Goal: Task Accomplishment & Management: Use online tool/utility

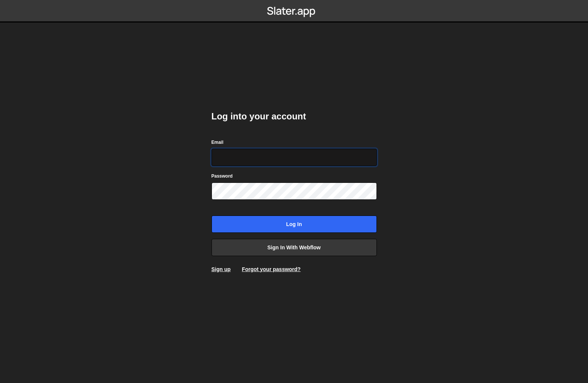
type input "johnbacic@mac.com"
click at [294, 224] on input "Log in" at bounding box center [294, 224] width 165 height 17
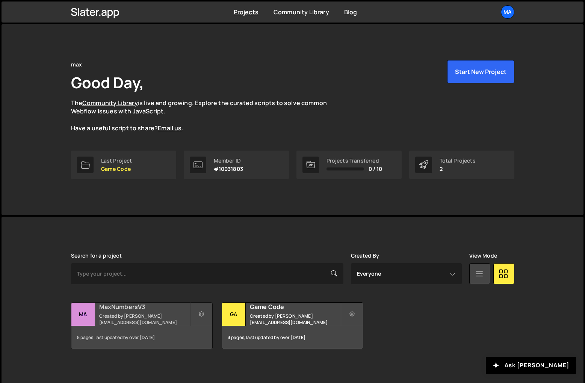
click at [130, 311] on h2 "MaxNumbersV3" at bounding box center [144, 307] width 91 height 8
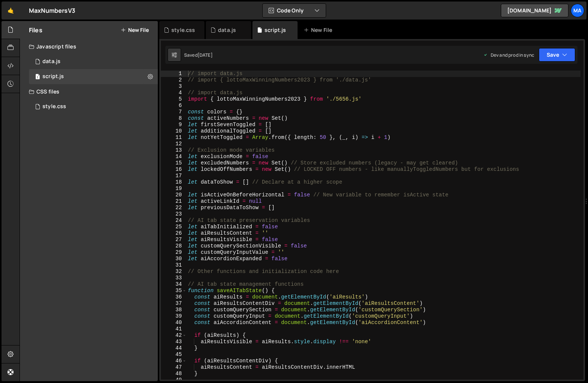
scroll to position [2441, 0]
click at [321, 246] on div "// import data.js // import { lottoMaxWinningNumbers2023 } from './data.js' // …" at bounding box center [383, 232] width 394 height 322
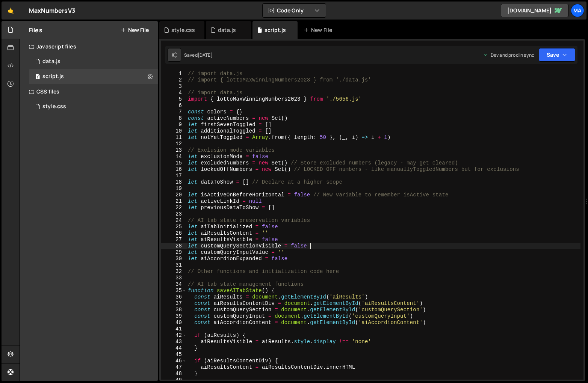
type textarea "}"
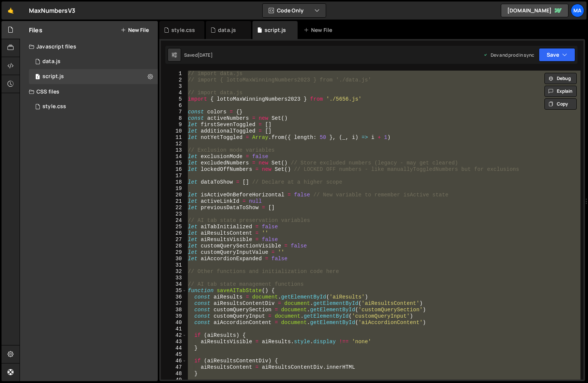
paste textarea
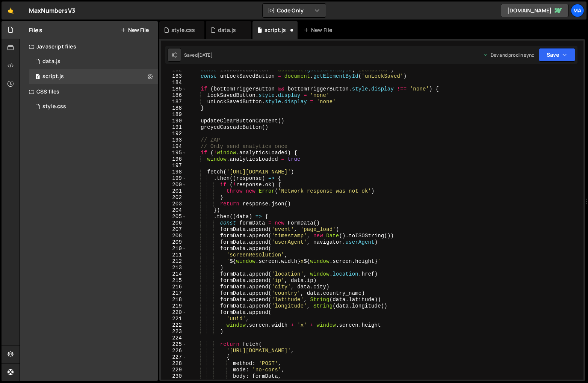
scroll to position [0, 0]
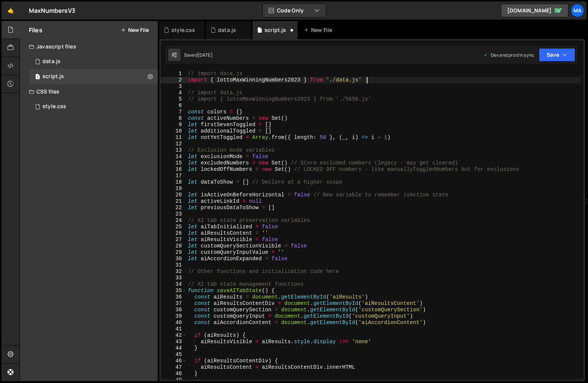
click at [391, 79] on div "// import data.js import { lottoMaxWinningNumbers2023 } from './data.js' // imp…" at bounding box center [383, 232] width 394 height 322
click at [390, 101] on div "// import data.js // import { lottoMaxWinningNumbers2023 } from './data.js' // …" at bounding box center [383, 232] width 394 height 322
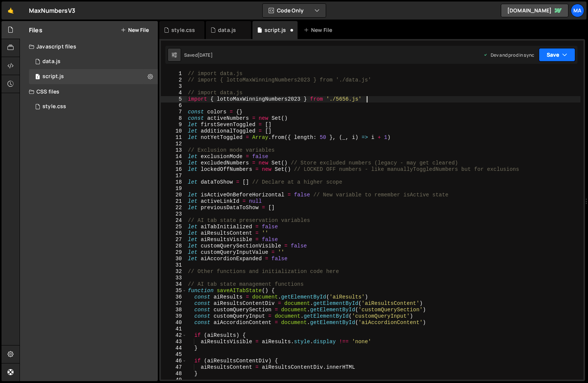
click at [549, 59] on button "Save" at bounding box center [557, 55] width 36 height 14
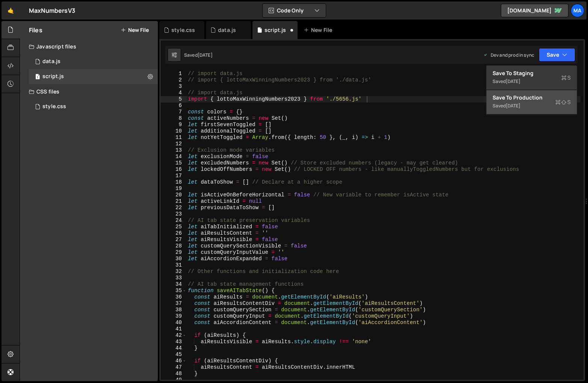
click at [531, 97] on div "Save to Production S" at bounding box center [532, 98] width 78 height 8
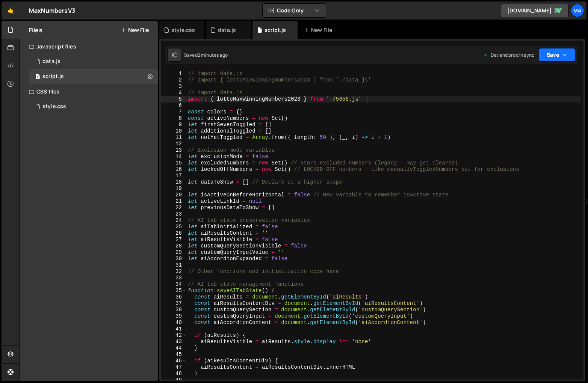
click at [547, 58] on button "Save" at bounding box center [557, 55] width 36 height 14
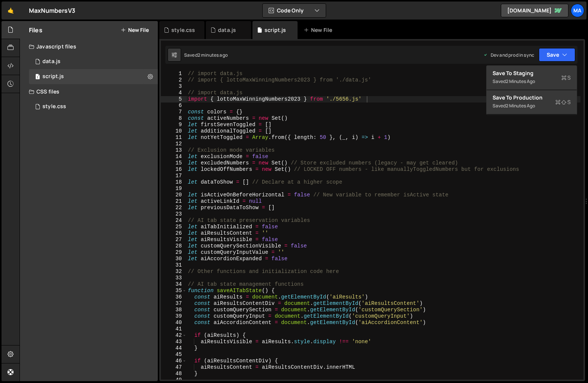
click at [528, 101] on div "Save to Production S" at bounding box center [532, 98] width 78 height 8
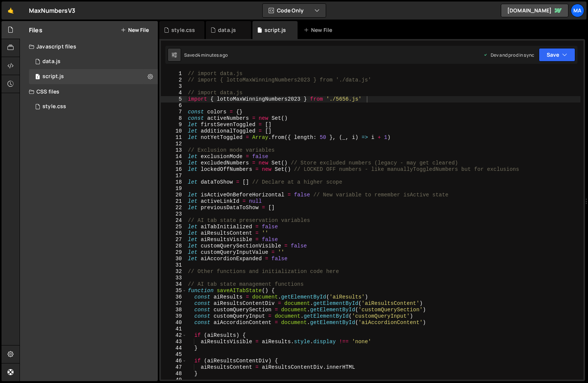
click at [392, 111] on div "// import data.js // import { lottoMaxWinningNumbers2023 } from './data.js' // …" at bounding box center [383, 232] width 394 height 322
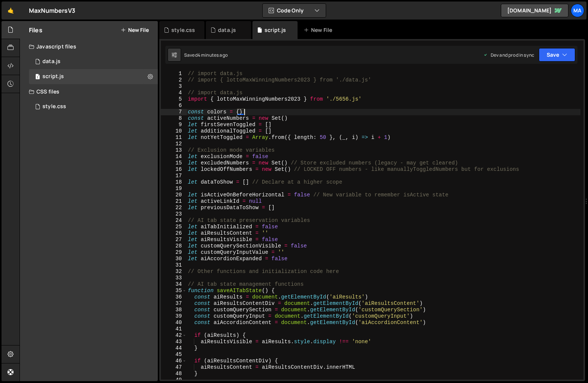
type textarea "}"
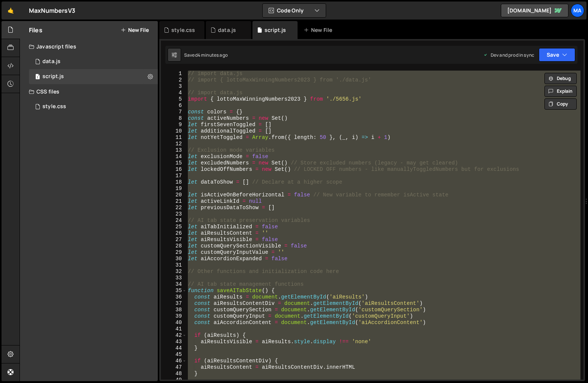
paste textarea
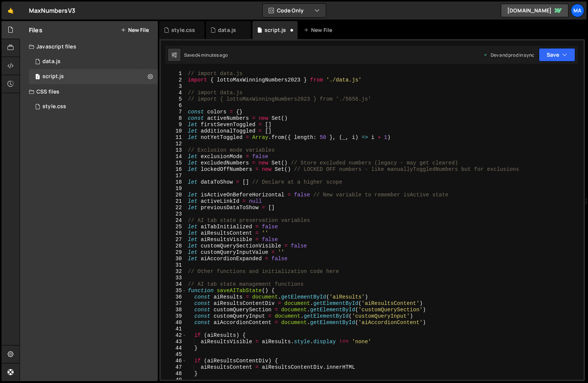
click at [390, 79] on div "// import data.js import { lottoMaxWinningNumbers2023 } from './data.js' // imp…" at bounding box center [383, 232] width 394 height 322
click at [391, 100] on div "// import data.js // import { lottoMaxWinningNumbers2023 } from './data.js' // …" at bounding box center [383, 232] width 394 height 322
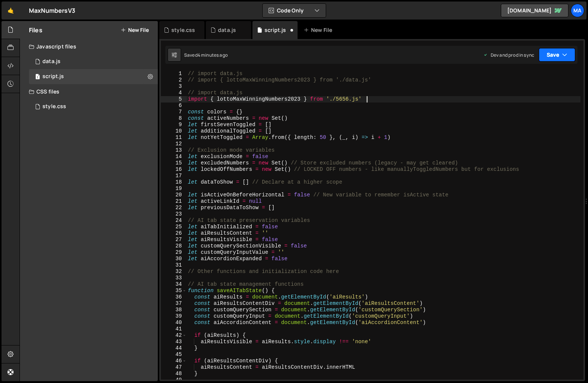
click at [553, 56] on button "Save" at bounding box center [557, 55] width 36 height 14
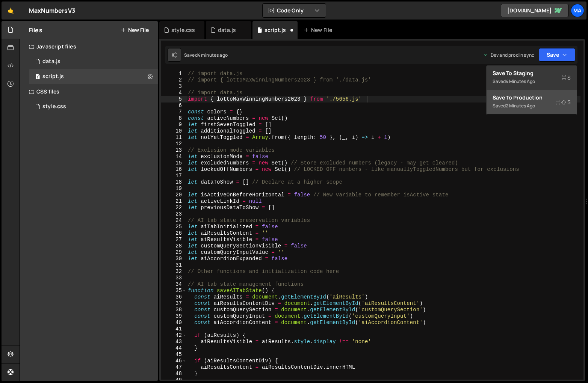
click at [522, 98] on div "Save to Production S" at bounding box center [532, 98] width 78 height 8
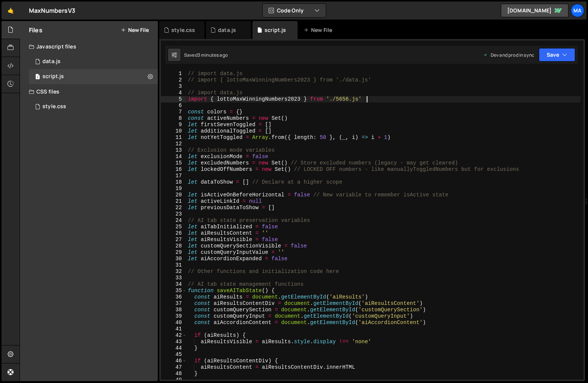
click at [443, 109] on div "// import data.js // import { lottoMaxWinningNumbers2023 } from './data.js' // …" at bounding box center [383, 232] width 394 height 322
type textarea "}"
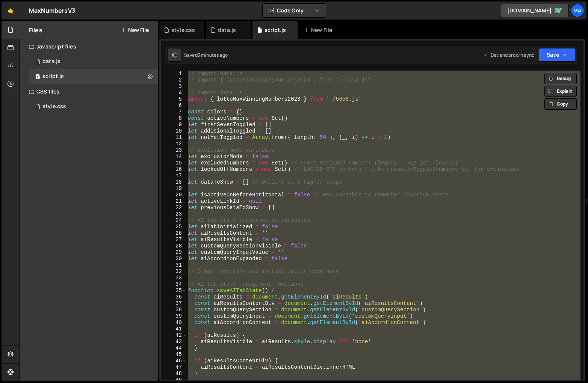
paste textarea
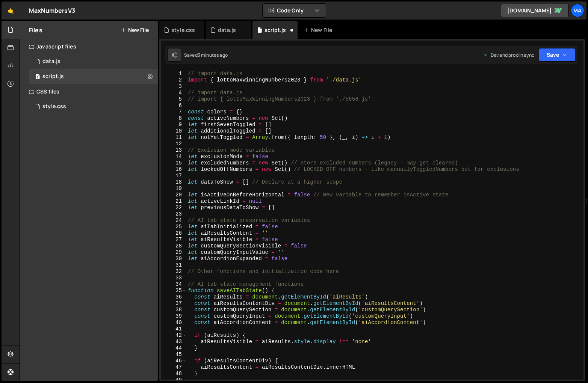
click at [380, 100] on div "// import data.js import { lottoMaxWinningNumbers2023 } from './data.js' // imp…" at bounding box center [383, 232] width 394 height 322
click at [377, 80] on div "// import data.js import { lottoMaxWinningNumbers2023 } from './data.js' // imp…" at bounding box center [383, 232] width 394 height 322
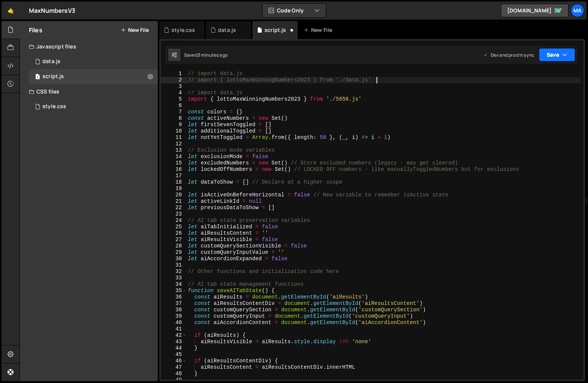
click at [553, 56] on button "Save" at bounding box center [557, 55] width 36 height 14
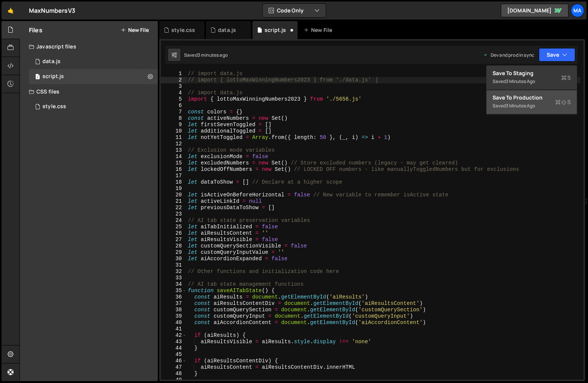
click at [508, 105] on div "3 minutes ago" at bounding box center [520, 106] width 29 height 6
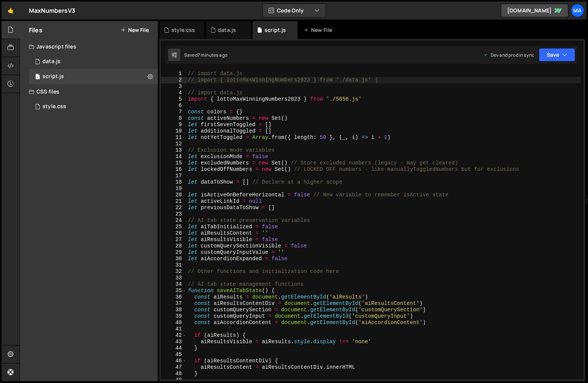
click at [387, 120] on div "// import data.js // import { lottoMaxWinningNumbers2023 } from './data.js' // …" at bounding box center [383, 232] width 394 height 322
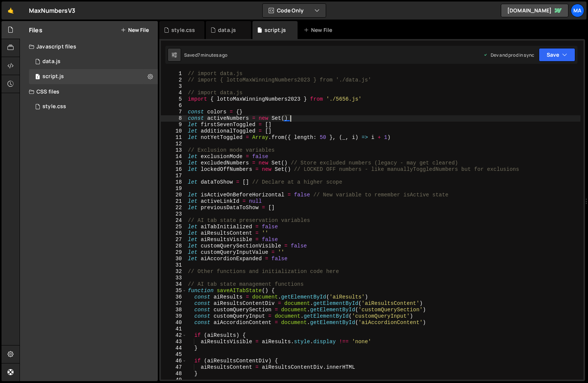
type textarea "}"
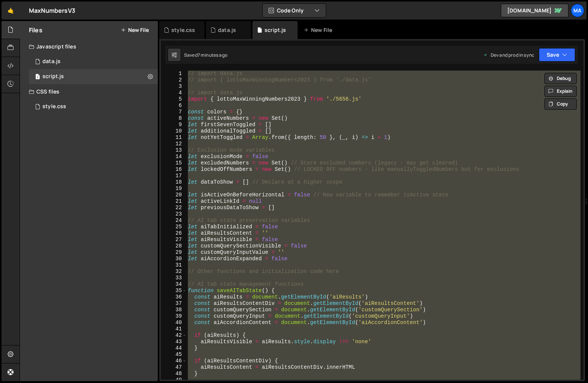
paste textarea
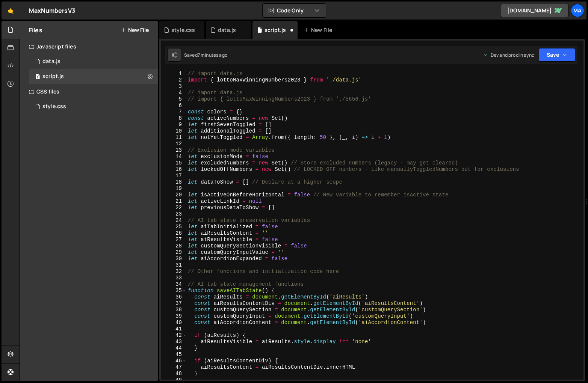
click at [379, 79] on div "// import data.js import { lottoMaxWinningNumbers2023 } from './data.js' // imp…" at bounding box center [383, 232] width 394 height 322
click at [382, 99] on div "// import data.js // import { lottoMaxWinningNumbers2023 } from './data.js' // …" at bounding box center [383, 232] width 394 height 322
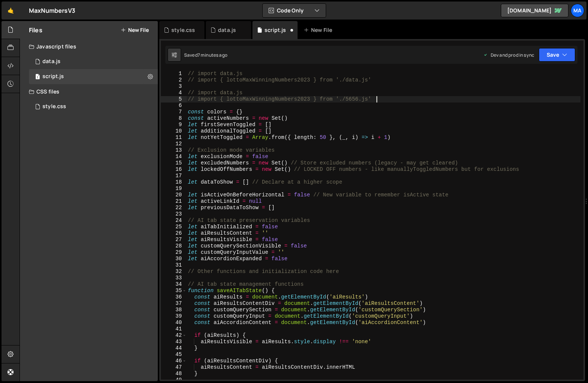
type textarea "import { lottoMaxWinningNumbers2023 } from './5656.js'"
click at [554, 56] on button "Save" at bounding box center [557, 55] width 36 height 14
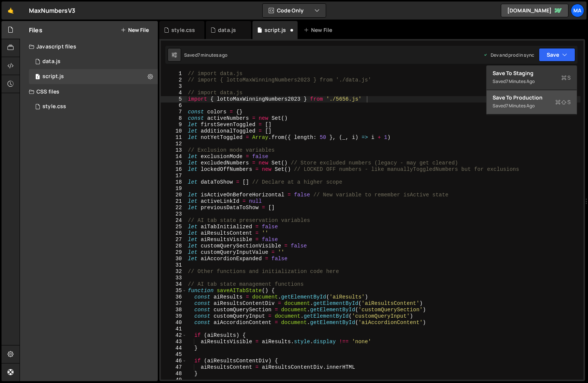
click at [510, 107] on div "7 minutes ago" at bounding box center [520, 106] width 29 height 6
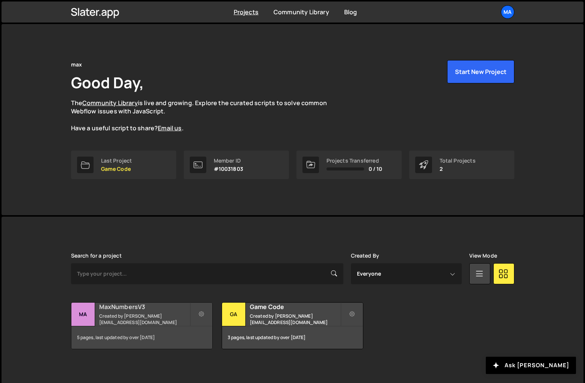
click at [127, 315] on div "MaxNumbersV3 Created by johnbacic@mac.com" at bounding box center [141, 314] width 141 height 23
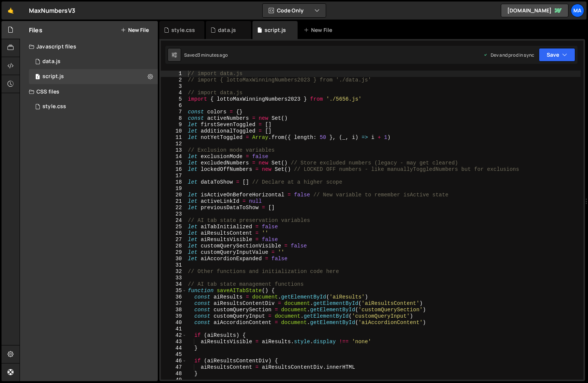
scroll to position [2441, 0]
click at [415, 112] on div "// import data.js // import { lottoMaxWinningNumbers2023 } from './data.js' // …" at bounding box center [383, 232] width 394 height 322
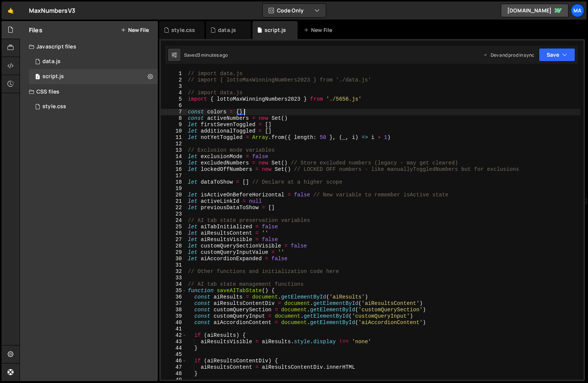
type textarea "}"
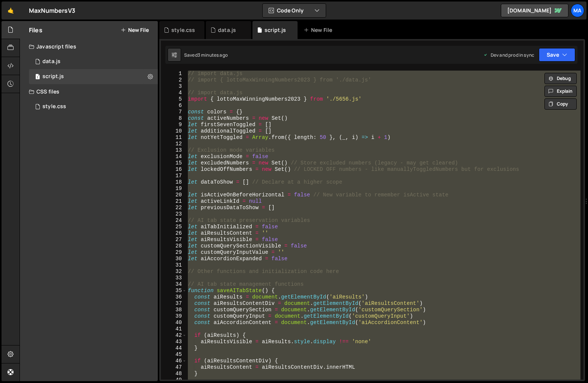
paste textarea
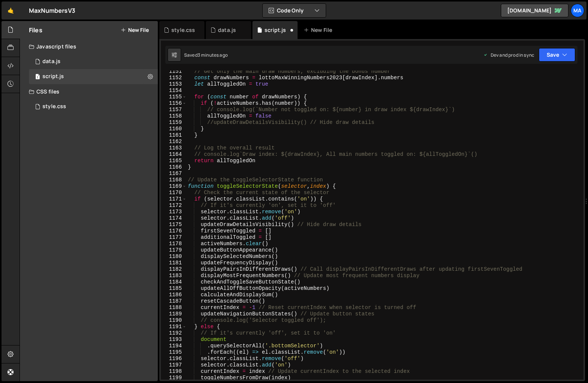
scroll to position [0, 0]
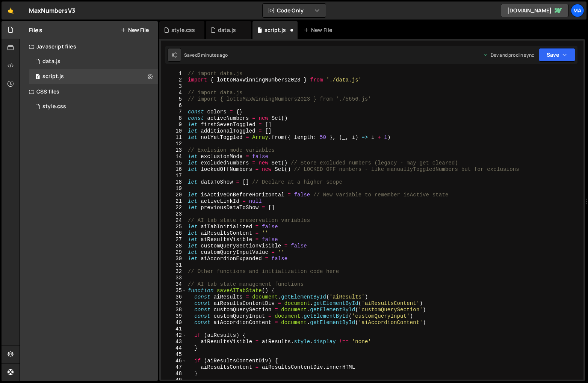
click at [387, 80] on div "// import data.js import { lottoMaxWinningNumbers2023 } from './data.js' // imp…" at bounding box center [383, 232] width 394 height 322
click at [384, 99] on div "// import data.js // import { lottoMaxWinningNumbers2023 } from './data.js' // …" at bounding box center [383, 232] width 394 height 322
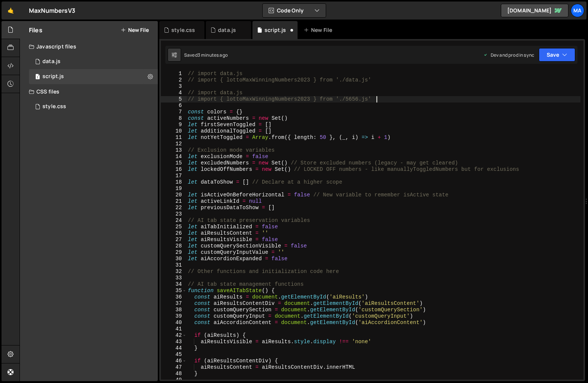
type textarea "import { lottoMaxWinningNumbers2023 } from './5656.js'"
click at [546, 57] on button "Save" at bounding box center [557, 55] width 36 height 14
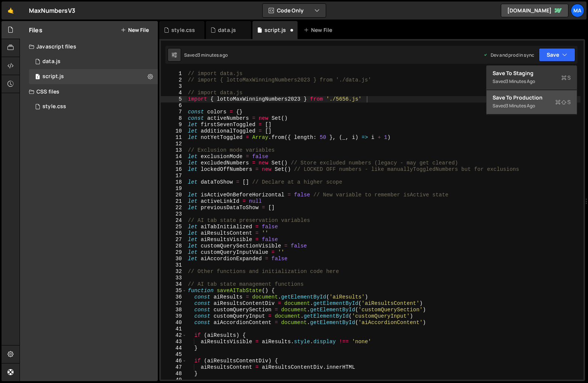
click at [509, 101] on div "Save to Production S" at bounding box center [532, 98] width 78 height 8
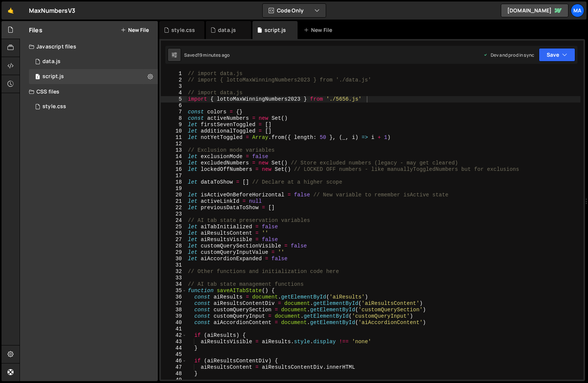
click at [434, 146] on div "// import data.js // import { lottoMaxWinningNumbers2023 } from './data.js' // …" at bounding box center [383, 232] width 394 height 322
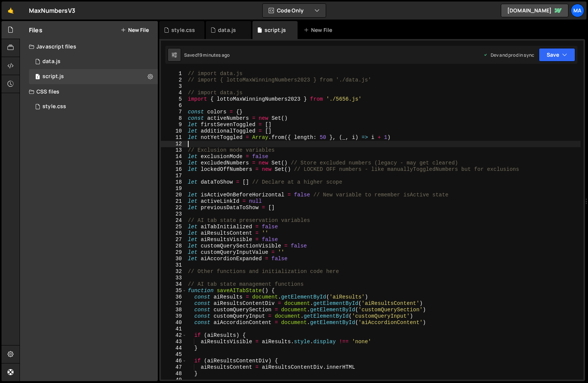
type textarea "}"
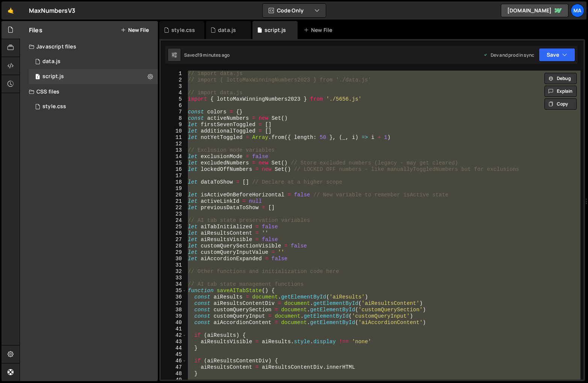
paste textarea
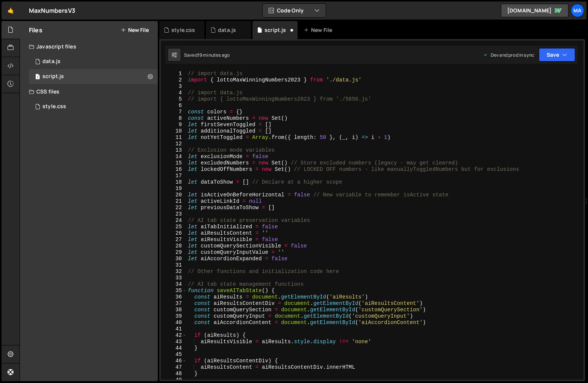
click at [378, 77] on div "// import data.js import { lottoMaxWinningNumbers2023 } from './data.js' // imp…" at bounding box center [383, 232] width 394 height 322
click at [382, 100] on div "// import data.js // import { lottoMaxWinningNumbers2023 } from './data.js' // …" at bounding box center [383, 232] width 394 height 322
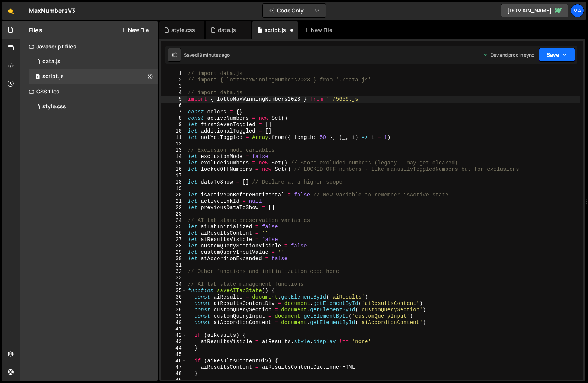
click at [554, 56] on button "Save" at bounding box center [557, 55] width 36 height 14
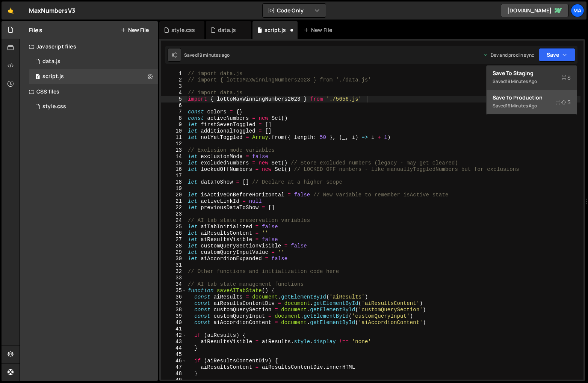
click at [527, 101] on div "Save to Production S" at bounding box center [532, 98] width 78 height 8
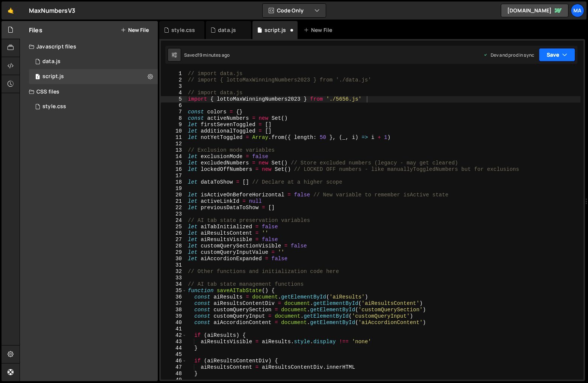
click at [551, 56] on button "Save" at bounding box center [557, 55] width 36 height 14
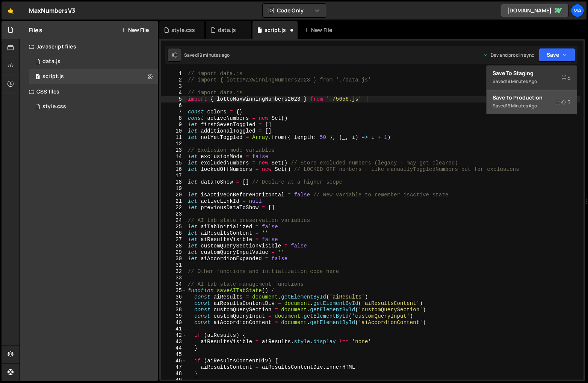
click at [511, 102] on div "Saved 16 minutes ago" at bounding box center [532, 105] width 78 height 9
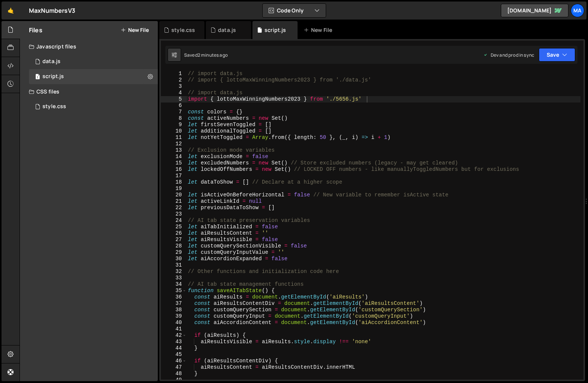
click at [391, 116] on div "// import data.js // import { lottoMaxWinningNumbers2023 } from './data.js' // …" at bounding box center [383, 232] width 394 height 322
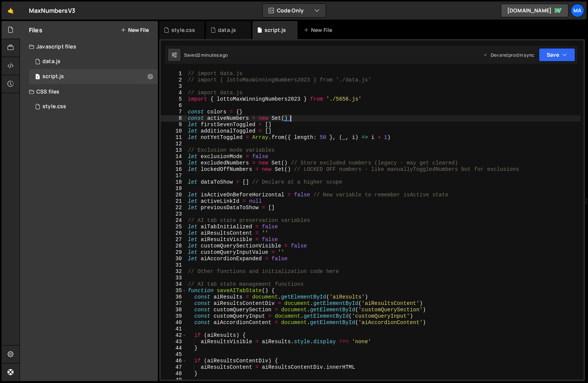
type textarea "}"
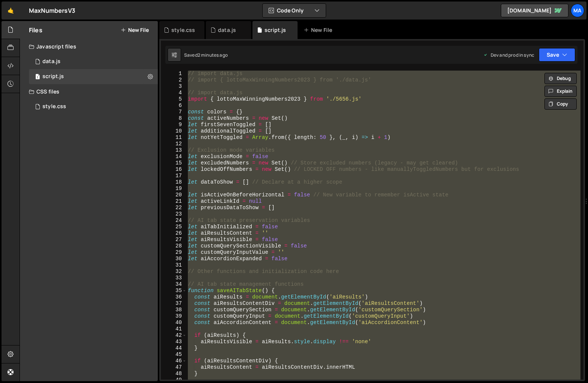
paste textarea
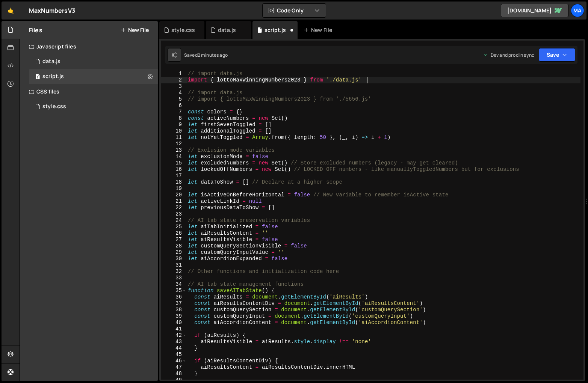
click at [371, 80] on div "// import data.js import { lottoMaxWinningNumbers2023 } from './data.js' // imp…" at bounding box center [383, 232] width 394 height 322
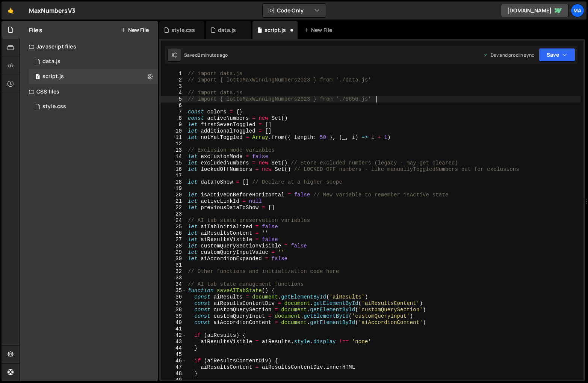
click at [384, 99] on div "// import data.js // import { lottoMaxWinningNumbers2023 } from './data.js' // …" at bounding box center [383, 232] width 394 height 322
click at [553, 52] on button "Save" at bounding box center [557, 55] width 36 height 14
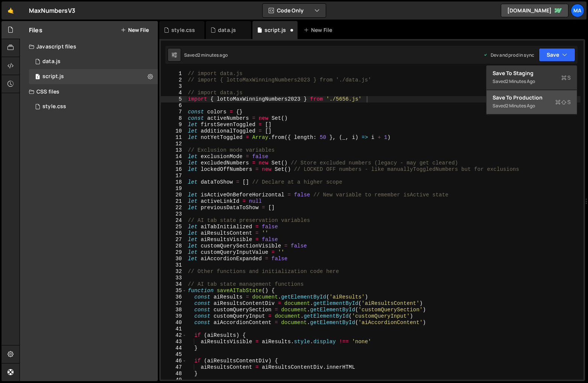
click at [510, 99] on div "Save to Production S" at bounding box center [532, 98] width 78 height 8
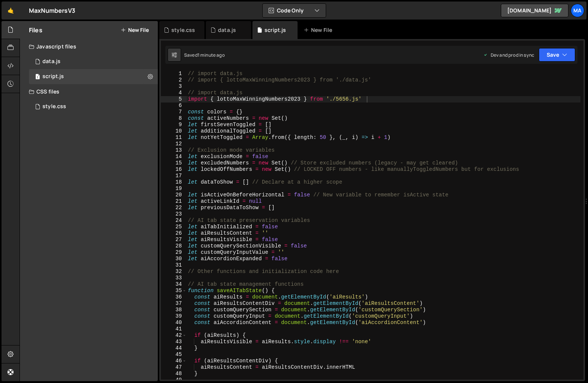
click at [322, 194] on div "// import data.js // import { lottoMaxWinningNumbers2023 } from './data.js' // …" at bounding box center [383, 232] width 394 height 322
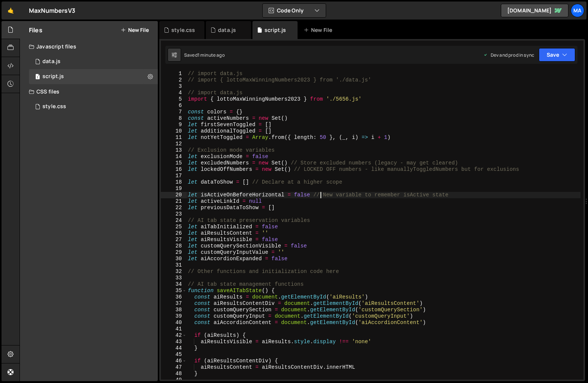
type textarea "}"
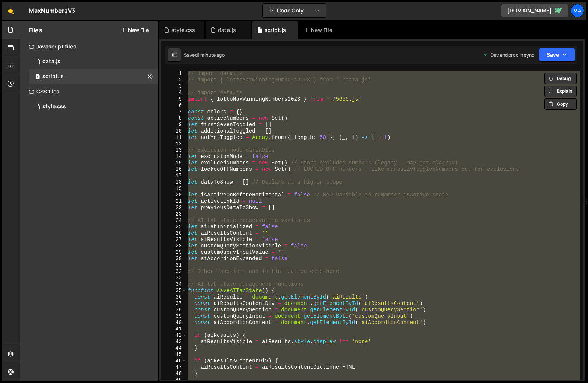
paste textarea
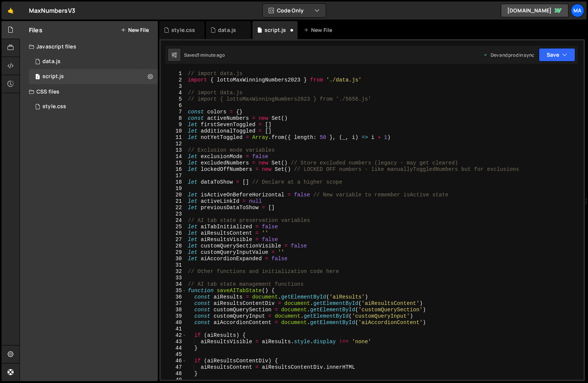
click at [372, 81] on div "// import data.js import { lottoMaxWinningNumbers2023 } from './data.js' // imp…" at bounding box center [383, 232] width 394 height 322
click at [381, 100] on div "// import data.js // import { lottoMaxWinningNumbers2023 } from './data.js' // …" at bounding box center [383, 232] width 394 height 322
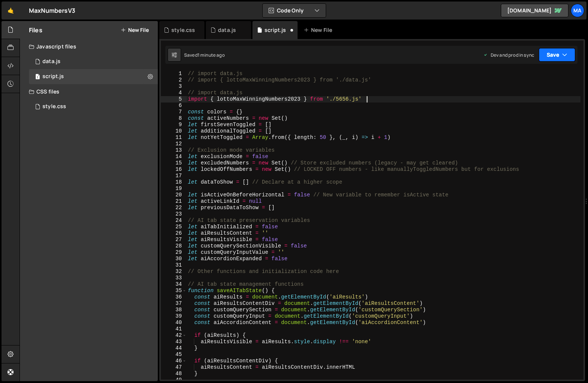
click at [552, 59] on button "Save" at bounding box center [557, 55] width 36 height 14
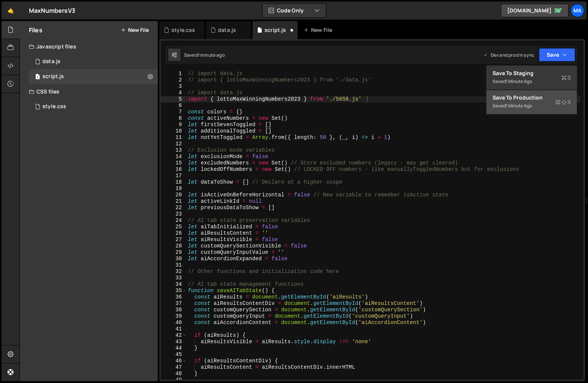
click at [524, 100] on div "Save to Production S" at bounding box center [532, 98] width 78 height 8
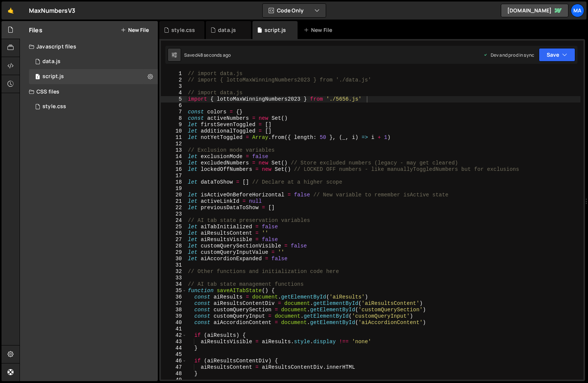
click at [399, 226] on div "// import data.js // import { lottoMaxWinningNumbers2023 } from './data.js' // …" at bounding box center [383, 232] width 394 height 322
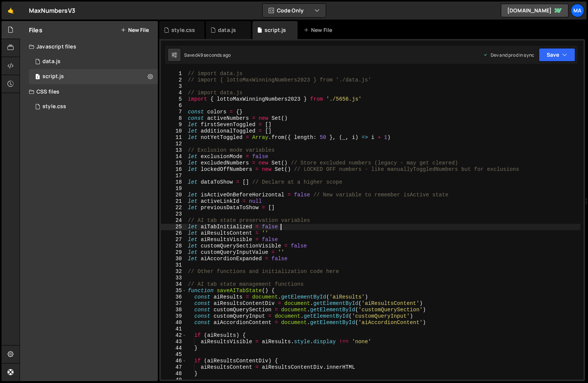
type textarea "}"
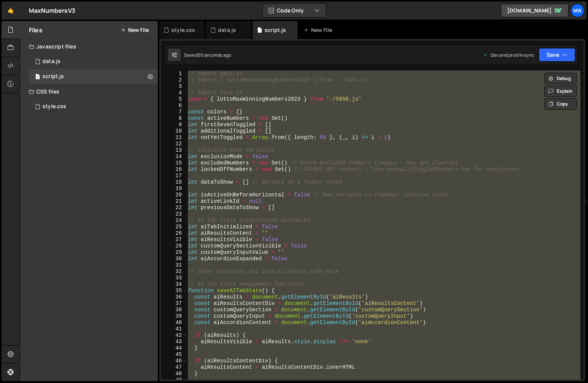
paste textarea
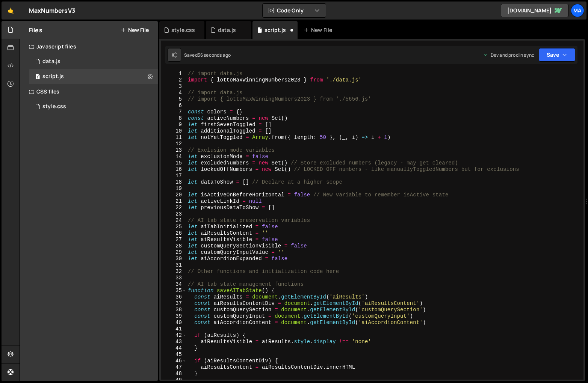
click at [377, 81] on div "// import data.js import { lottoMaxWinningNumbers2023 } from './data.js' // imp…" at bounding box center [383, 232] width 394 height 322
click at [383, 102] on div "// import data.js // import { lottoMaxWinningNumbers2023 } from './data.js' // …" at bounding box center [383, 232] width 394 height 322
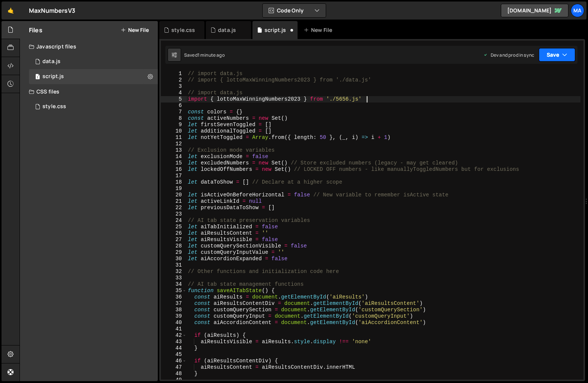
click at [548, 54] on button "Save" at bounding box center [557, 55] width 36 height 14
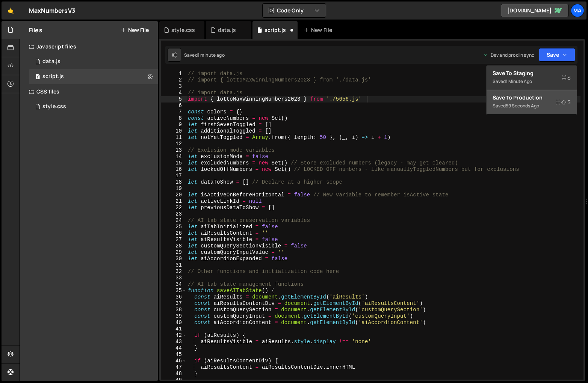
click at [516, 98] on div "Save to Production S" at bounding box center [532, 98] width 78 height 8
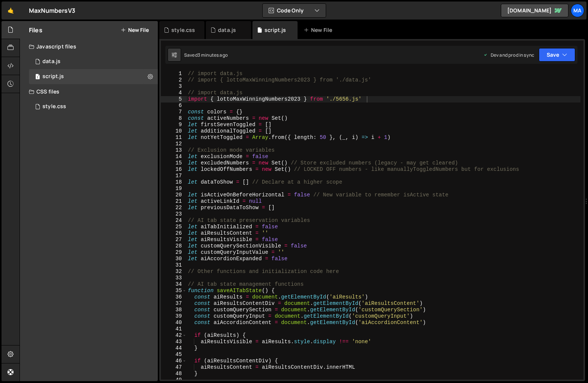
click at [370, 125] on div "// import data.js // import { lottoMaxWinningNumbers2023 } from './data.js' // …" at bounding box center [383, 232] width 394 height 322
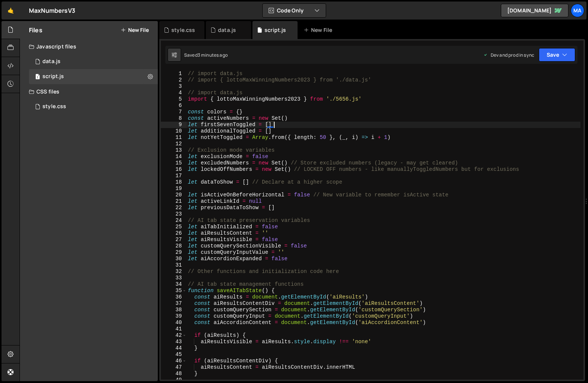
type textarea "}"
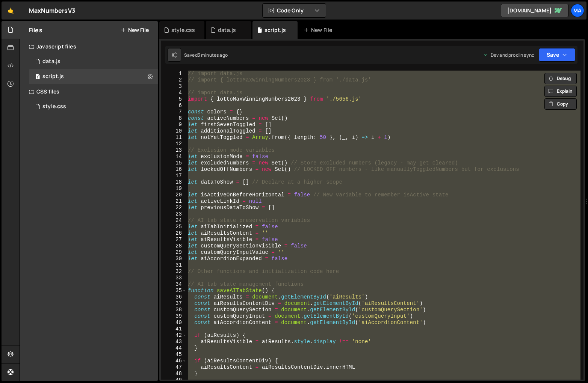
paste textarea
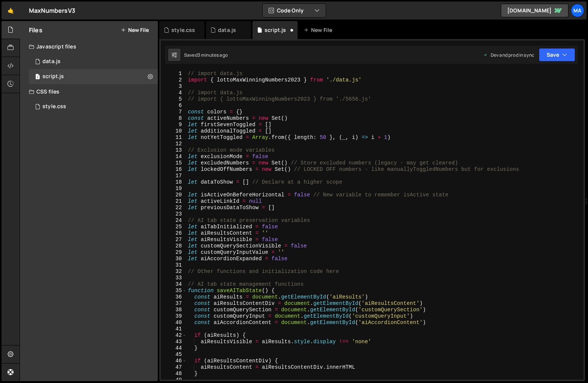
click at [375, 79] on div "// import data.js import { lottoMaxWinningNumbers2023 } from './data.js' // imp…" at bounding box center [383, 232] width 394 height 322
click at [381, 101] on div "// import data.js // import { lottoMaxWinningNumbers2023 } from './data.js' // …" at bounding box center [383, 232] width 394 height 322
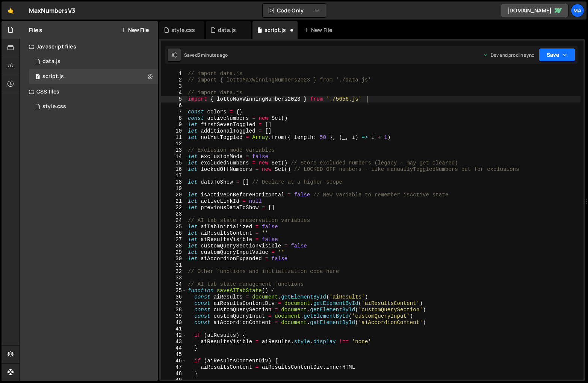
click at [551, 54] on button "Save" at bounding box center [557, 55] width 36 height 14
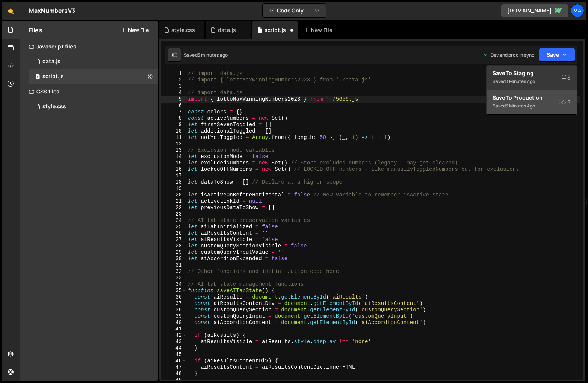
click at [516, 100] on div "Save to Production S" at bounding box center [532, 98] width 78 height 8
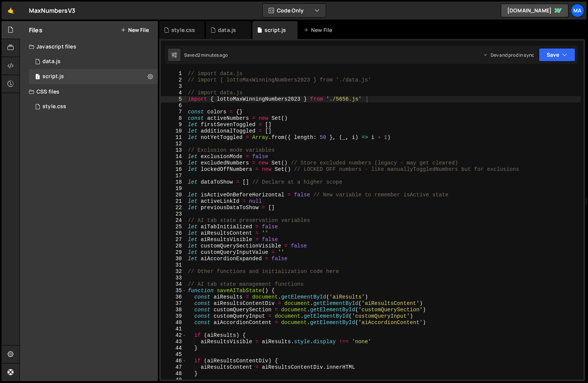
click at [382, 203] on div "// import data.js // import { lottoMaxWinningNumbers2023 } from './data.js' // …" at bounding box center [383, 232] width 394 height 322
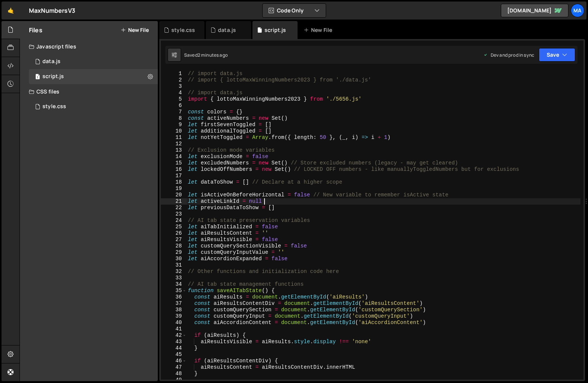
type textarea "}"
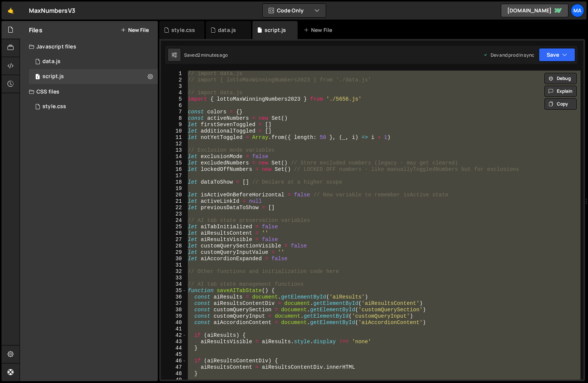
paste textarea
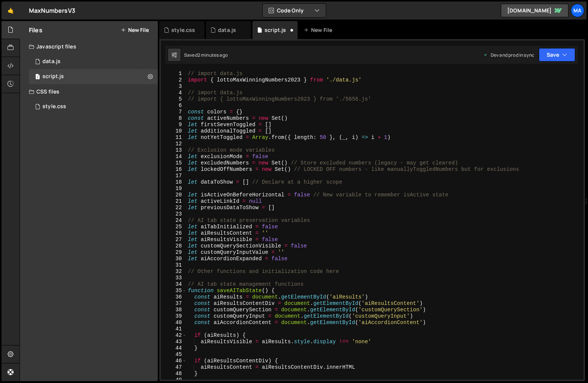
click at [375, 78] on div "// import data.js import { lottoMaxWinningNumbers2023 } from './data.js' // imp…" at bounding box center [383, 232] width 394 height 322
click at [383, 99] on div "// import data.js // import { lottoMaxWinningNumbers2023 } from './data.js' // …" at bounding box center [383, 232] width 394 height 322
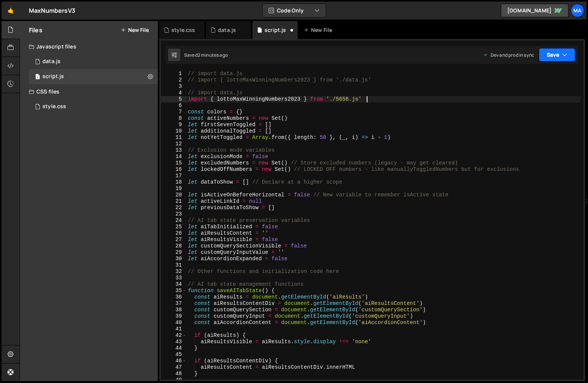
click at [554, 56] on button "Save" at bounding box center [557, 55] width 36 height 14
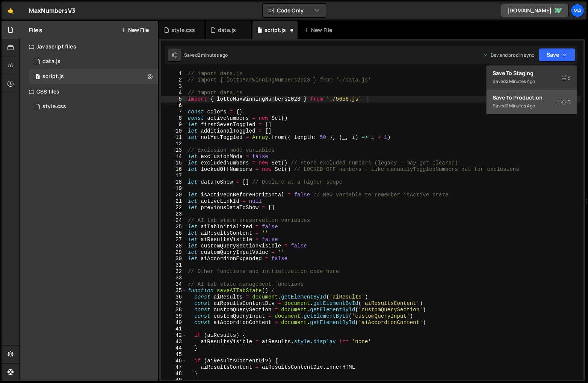
click at [525, 106] on div "2 minutes ago" at bounding box center [520, 106] width 29 height 6
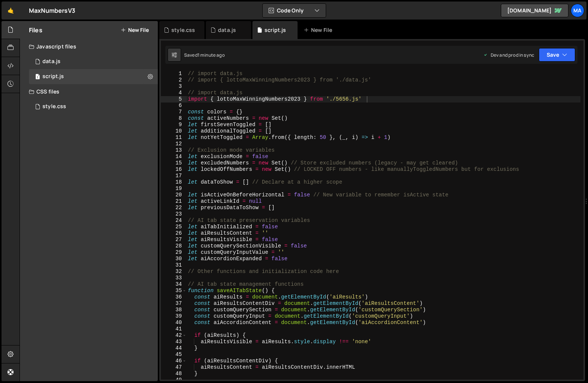
click at [357, 197] on div "// import data.js // import { lottoMaxWinningNumbers2023 } from './data.js' // …" at bounding box center [383, 232] width 394 height 322
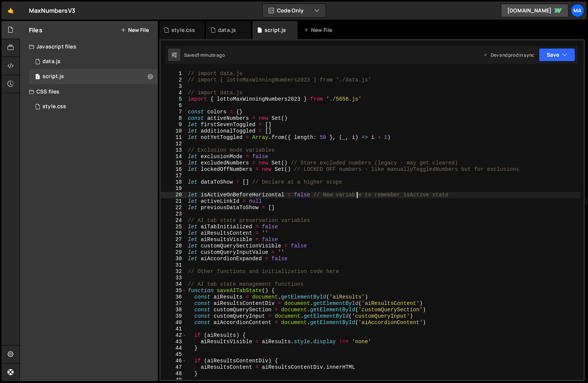
type textarea "}"
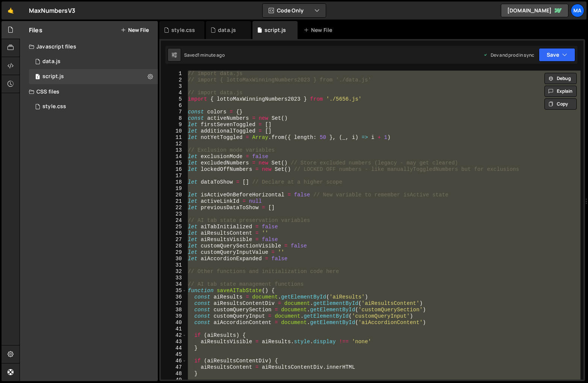
paste textarea
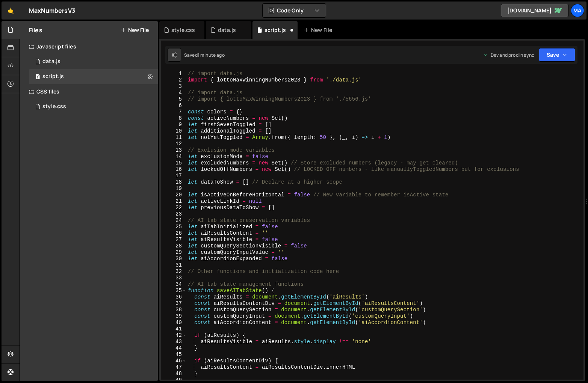
click at [372, 82] on div "// import data.js import { lottoMaxWinningNumbers2023 } from './data.js' // imp…" at bounding box center [383, 232] width 394 height 322
click at [380, 100] on div "// import data.js // import { lottoMaxWinningNumbers2023 } from './data.js' // …" at bounding box center [383, 232] width 394 height 322
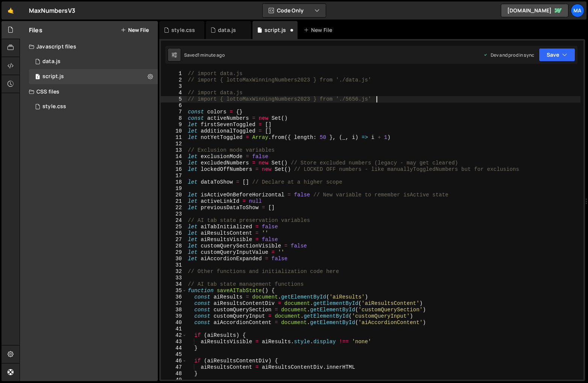
type textarea "import { lottoMaxWinningNumbers2023 } from './5656.js'"
click at [541, 56] on button "Save" at bounding box center [557, 55] width 36 height 14
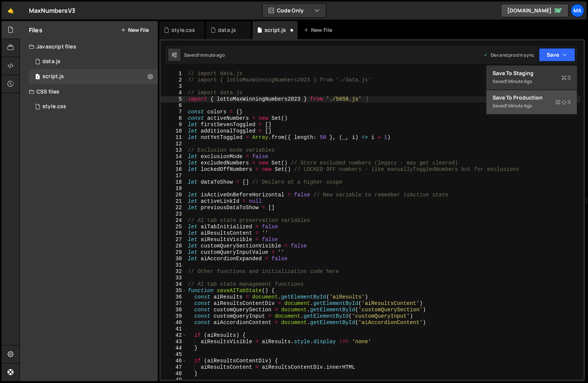
click at [514, 99] on div "Save to Production S" at bounding box center [532, 98] width 78 height 8
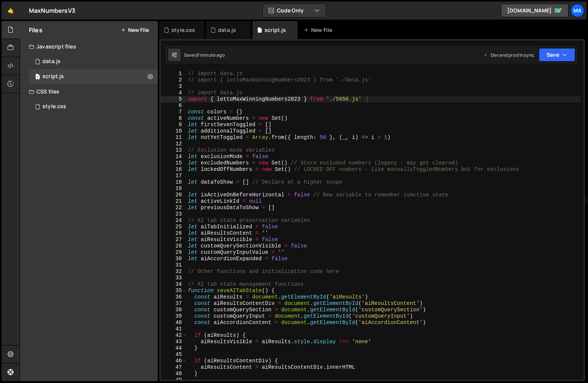
click at [371, 89] on div "// import data.js // import { lottoMaxWinningNumbers2023 } from './data.js' // …" at bounding box center [383, 232] width 394 height 322
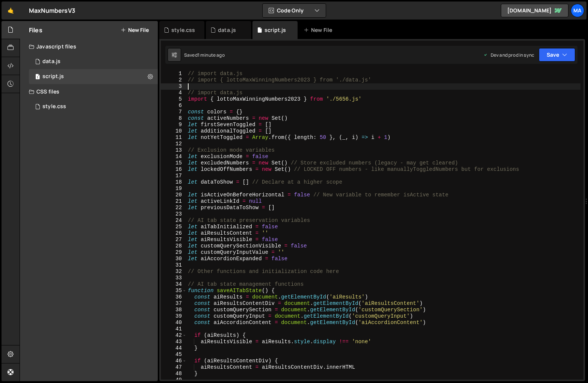
type textarea "}"
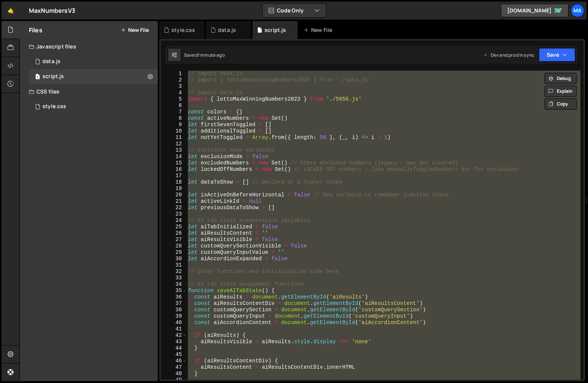
paste textarea
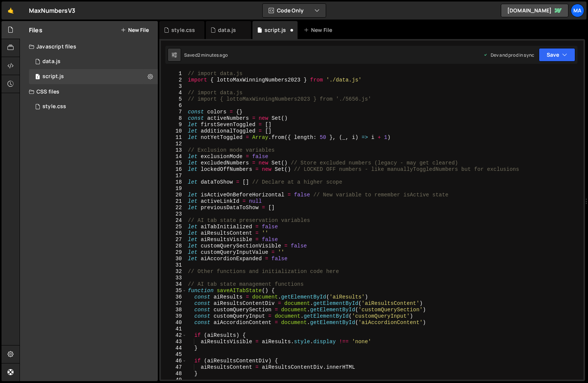
click at [380, 99] on div "// import data.js import { lottoMaxWinningNumbers2023 } from './data.js' // imp…" at bounding box center [383, 232] width 394 height 322
click at [380, 82] on div "// import data.js import { lottoMaxWinningNumbers2023 } from './data.js' // imp…" at bounding box center [383, 232] width 394 height 322
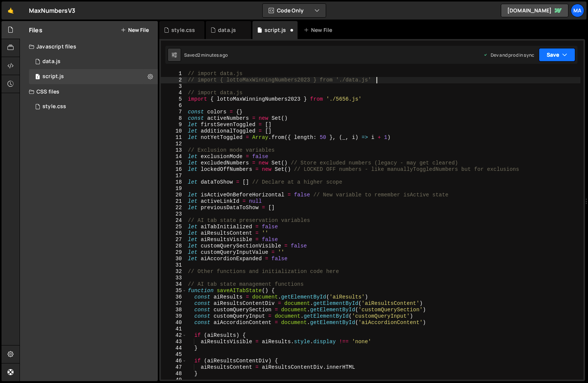
click at [548, 55] on button "Save" at bounding box center [557, 55] width 36 height 14
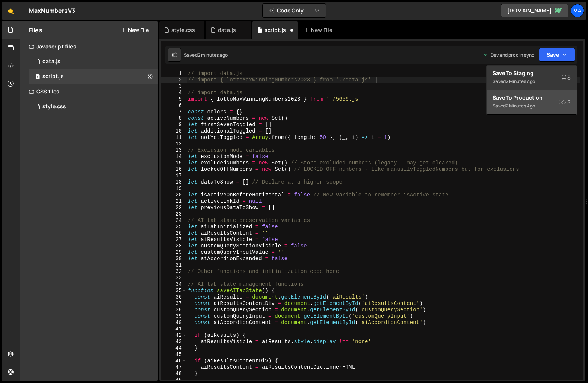
click at [522, 97] on div "Save to Production S" at bounding box center [532, 98] width 78 height 8
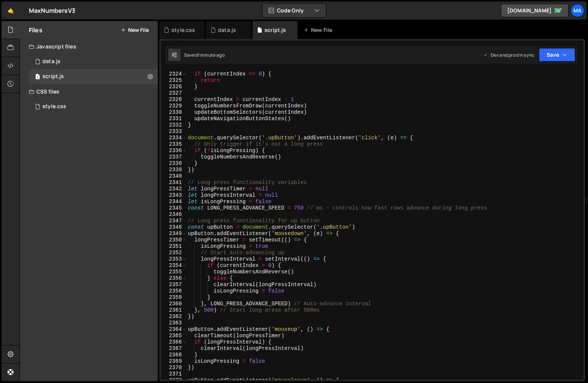
click at [304, 207] on div "// Don't reverse if already at the latest draw (index 0) if ( currentIndex <= 0…" at bounding box center [383, 226] width 394 height 322
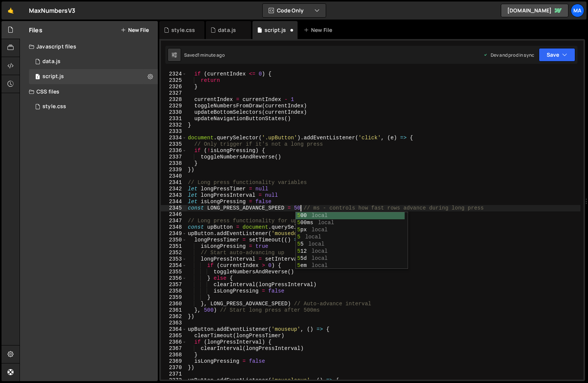
scroll to position [0, 8]
click at [435, 182] on div "// Don't reverse if already at the latest draw (index 0) if ( currentIndex <= 0…" at bounding box center [383, 226] width 394 height 322
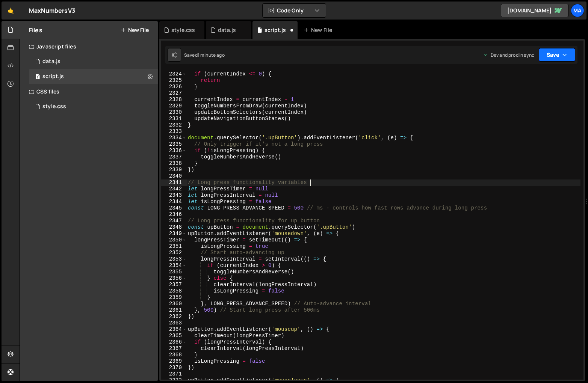
click at [547, 58] on button "Save" at bounding box center [557, 55] width 36 height 14
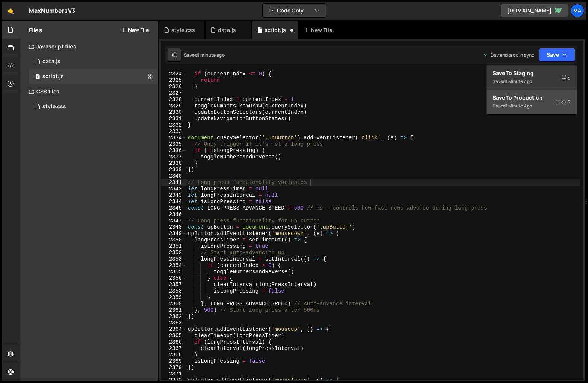
click at [523, 99] on div "Save to Production S" at bounding box center [532, 98] width 78 height 8
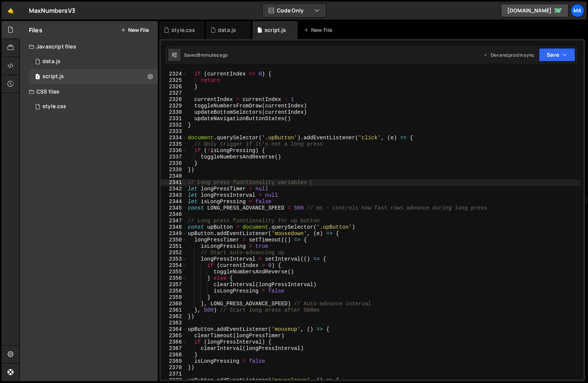
click at [359, 129] on div "// Don't reverse if already at the latest draw (index 0) if ( currentIndex <= 0…" at bounding box center [383, 226] width 394 height 322
type textarea "}"
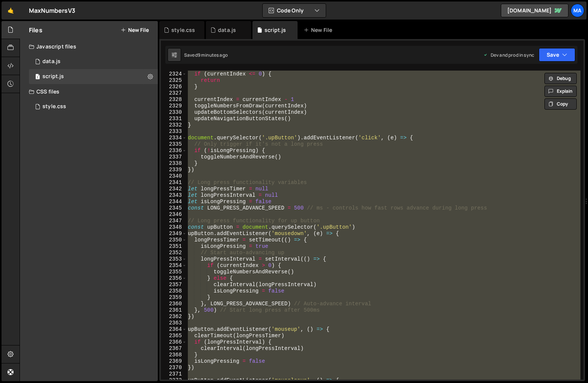
paste textarea
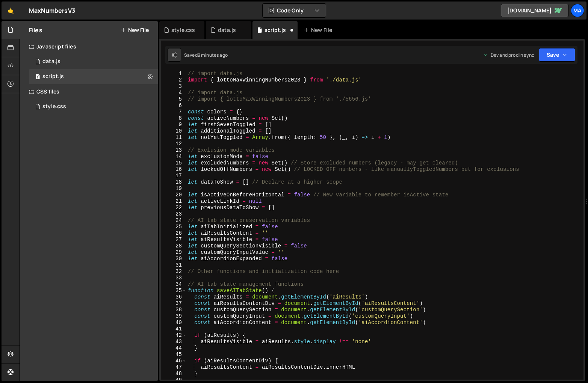
click at [382, 79] on div "// import data.js import { lottoMaxWinningNumbers2023 } from './data.js' // imp…" at bounding box center [383, 232] width 394 height 322
click at [388, 97] on div "// import data.js // import { lottoMaxWinningNumbers2023 } from './data.js' // …" at bounding box center [383, 232] width 394 height 322
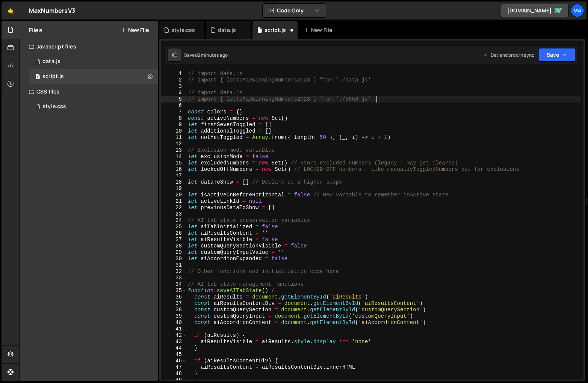
type textarea "import { lottoMaxWinningNumbers2023 } from './5656.js'"
click at [550, 52] on button "Save" at bounding box center [557, 55] width 36 height 14
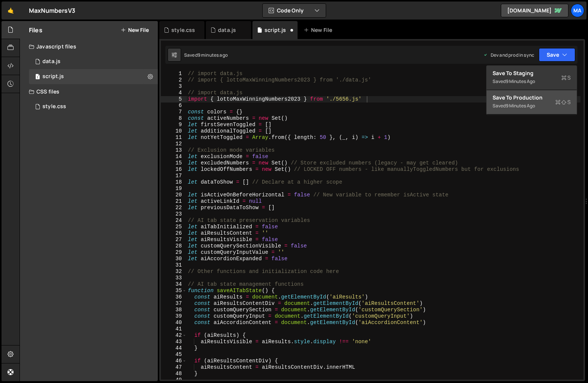
click at [508, 97] on div "Save to Production S" at bounding box center [532, 98] width 78 height 8
